Goal: Task Accomplishment & Management: Complete application form

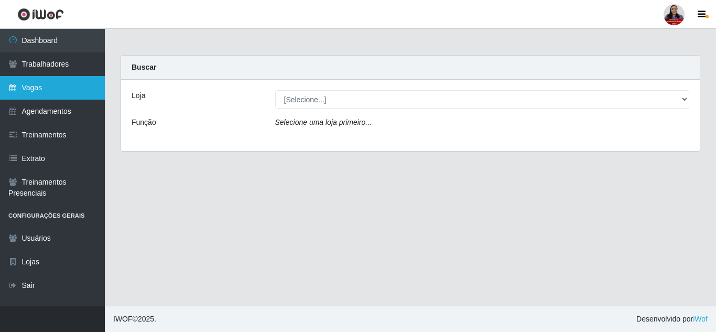
click at [80, 85] on link "Vagas" at bounding box center [52, 88] width 105 height 24
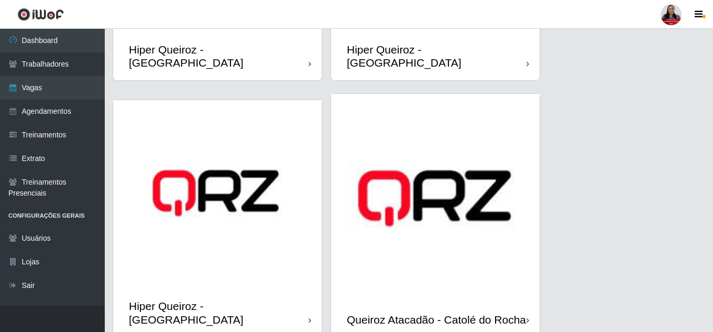
scroll to position [524, 0]
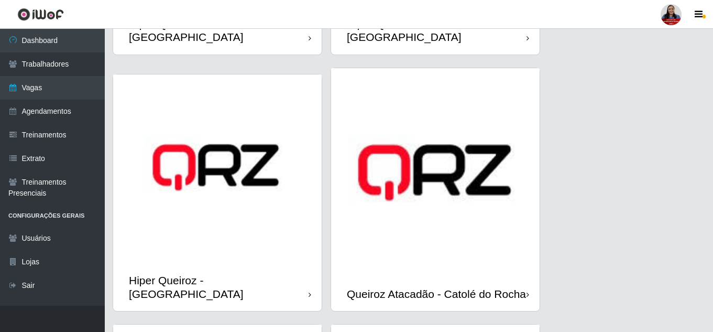
click at [418, 158] on img at bounding box center [435, 172] width 209 height 209
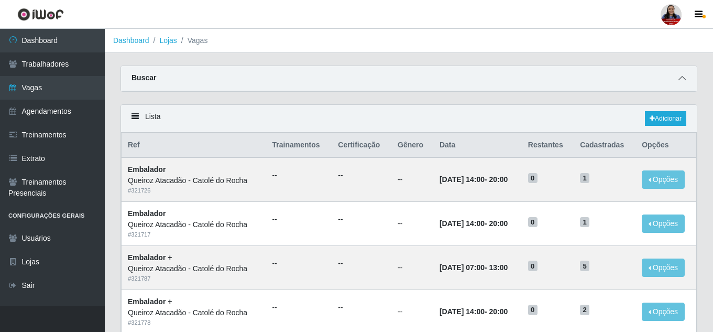
click at [684, 79] on icon at bounding box center [682, 77] width 7 height 7
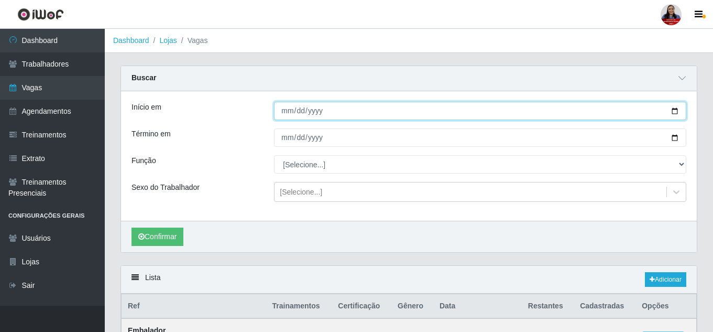
click at [677, 109] on input "Início em" at bounding box center [480, 111] width 413 height 18
type input "[DATE]"
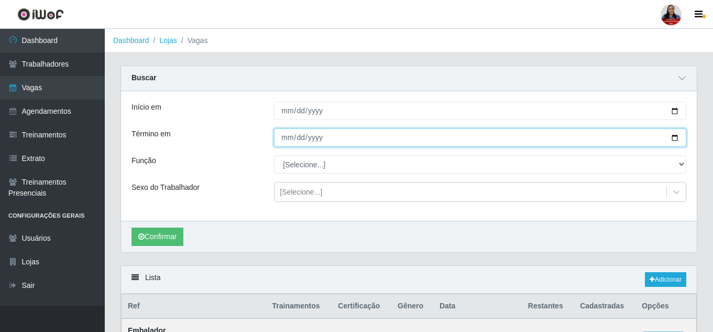
click at [677, 138] on input "Término em" at bounding box center [480, 137] width 413 height 18
type input "[DATE]"
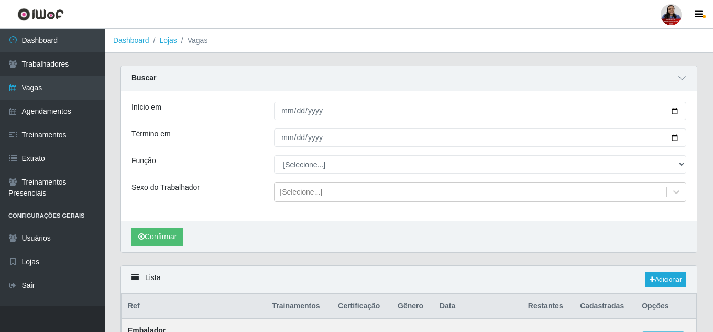
click at [243, 166] on div "Função" at bounding box center [195, 164] width 143 height 18
click at [173, 247] on div "Confirmar" at bounding box center [409, 236] width 576 height 31
click at [170, 229] on button "Confirmar" at bounding box center [158, 236] width 52 height 18
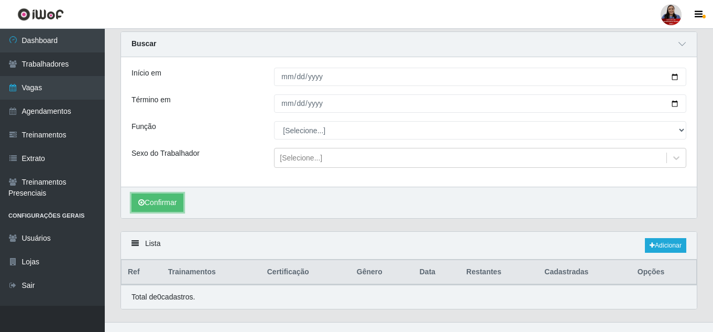
scroll to position [51, 0]
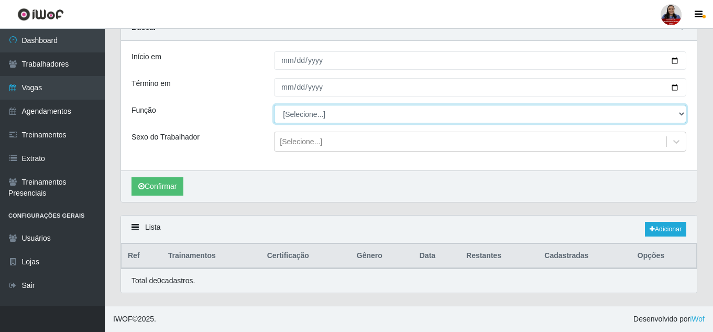
click at [307, 118] on select "[Selecione...] Embalador Embalador + Embalador ++ Repositor Repositor + Reposit…" at bounding box center [480, 114] width 413 height 18
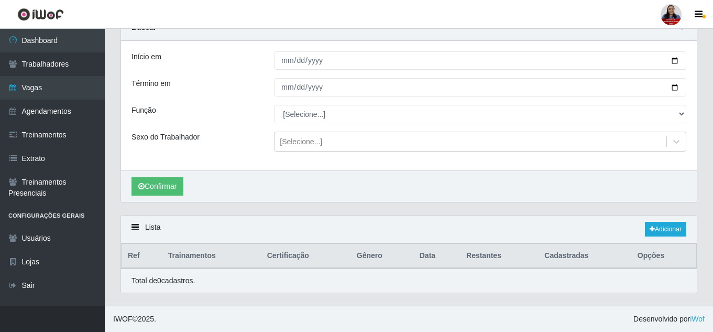
click at [229, 143] on div "Sexo do Trabalhador" at bounding box center [195, 142] width 143 height 20
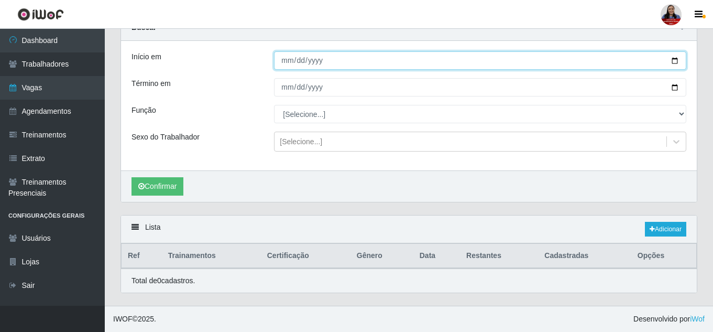
click at [675, 62] on input "[DATE]" at bounding box center [480, 60] width 413 height 18
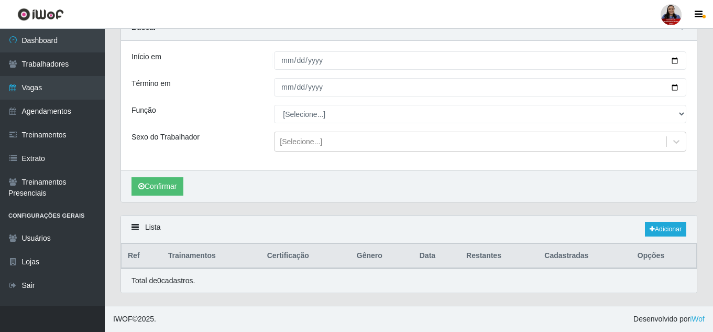
type input "[DATE]"
click at [257, 94] on div "Término em" at bounding box center [195, 87] width 143 height 18
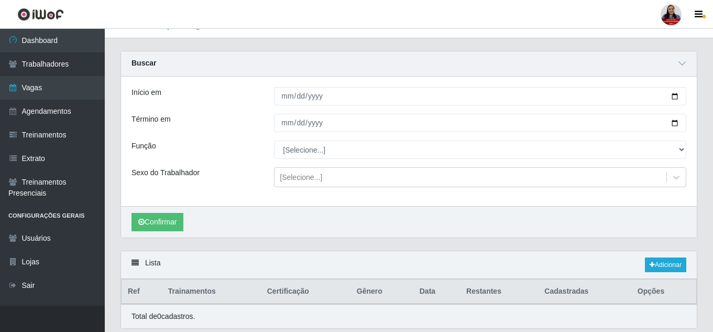
scroll to position [0, 0]
